Goal: Find specific page/section: Find specific page/section

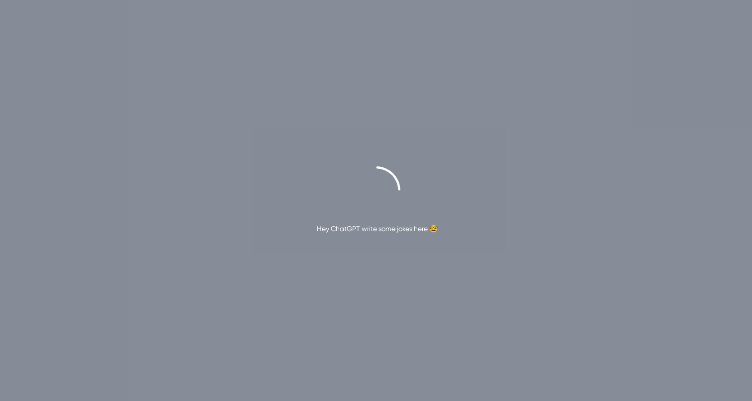
click at [299, 149] on div "Hey ChatGPT write some jokes here 🤓" at bounding box center [376, 200] width 752 height 401
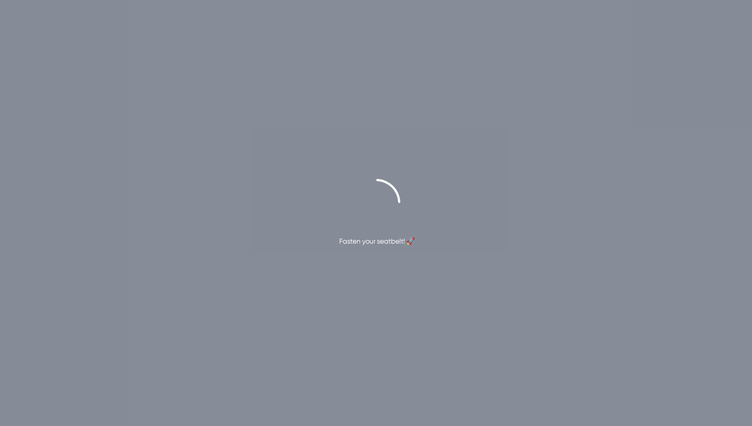
click at [362, 239] on div "Fasten your seatbelt! 🚀" at bounding box center [377, 241] width 76 height 12
